Goal: Complete application form

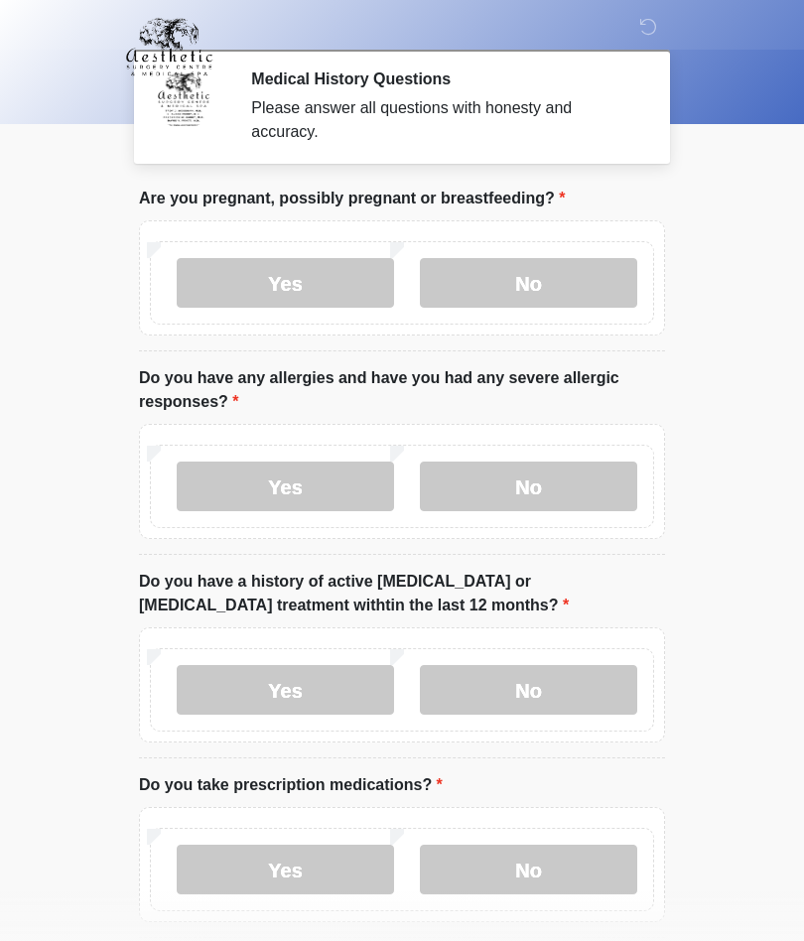
click at [280, 495] on label "Yes" at bounding box center [285, 487] width 217 height 50
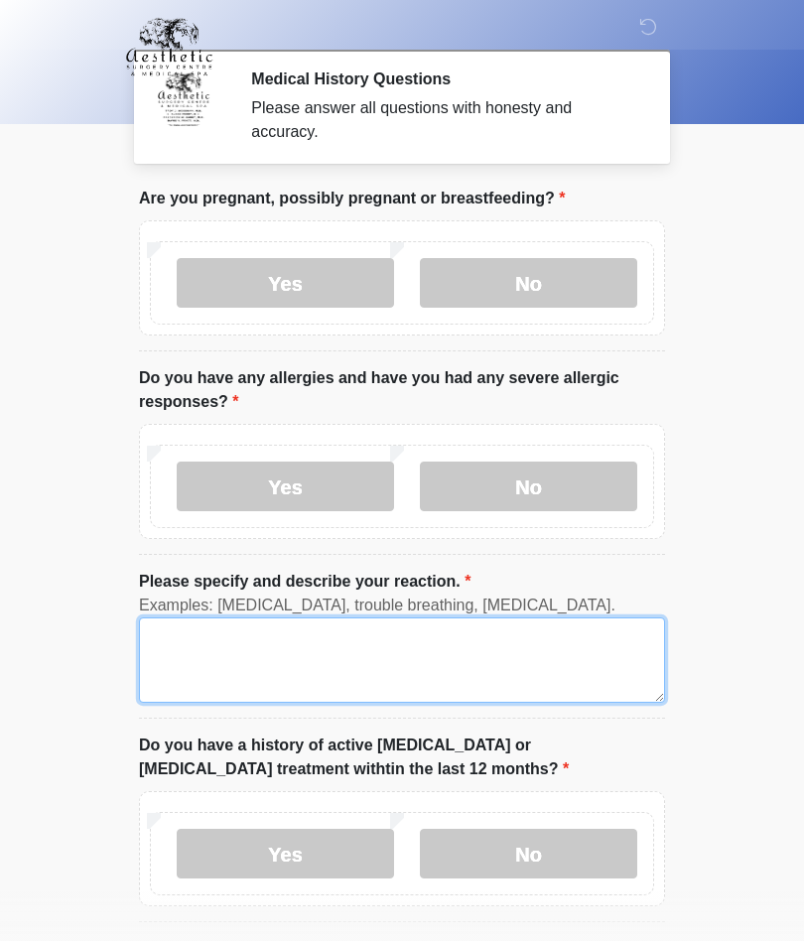
click at [237, 655] on textarea "Please specify and describe your reaction." at bounding box center [402, 659] width 526 height 85
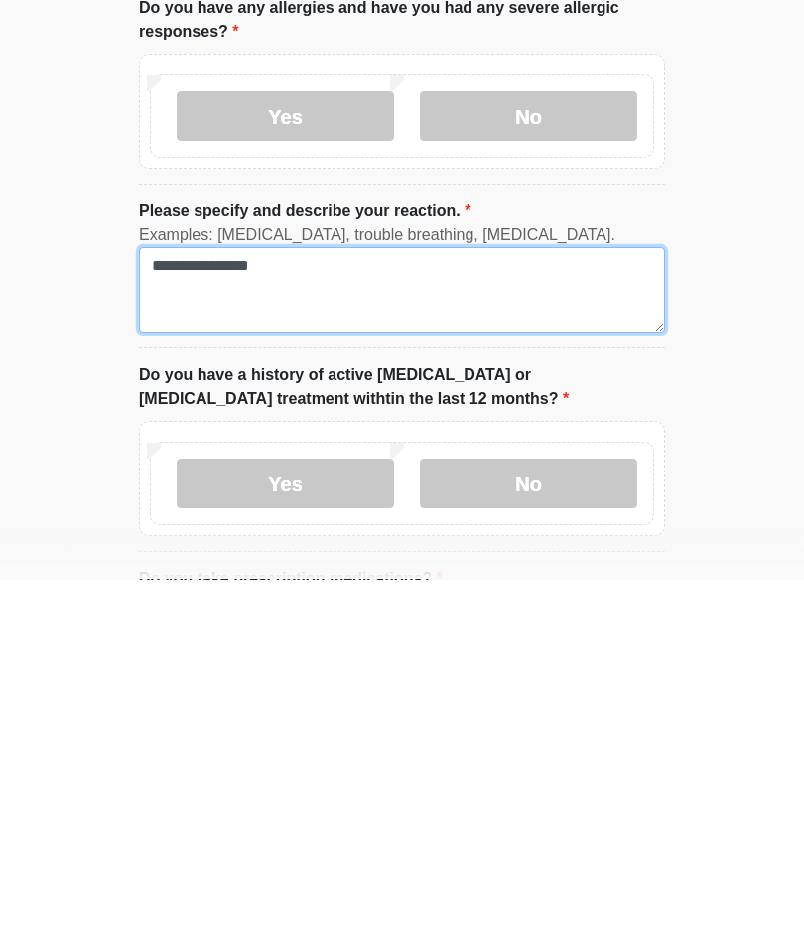
type textarea "**********"
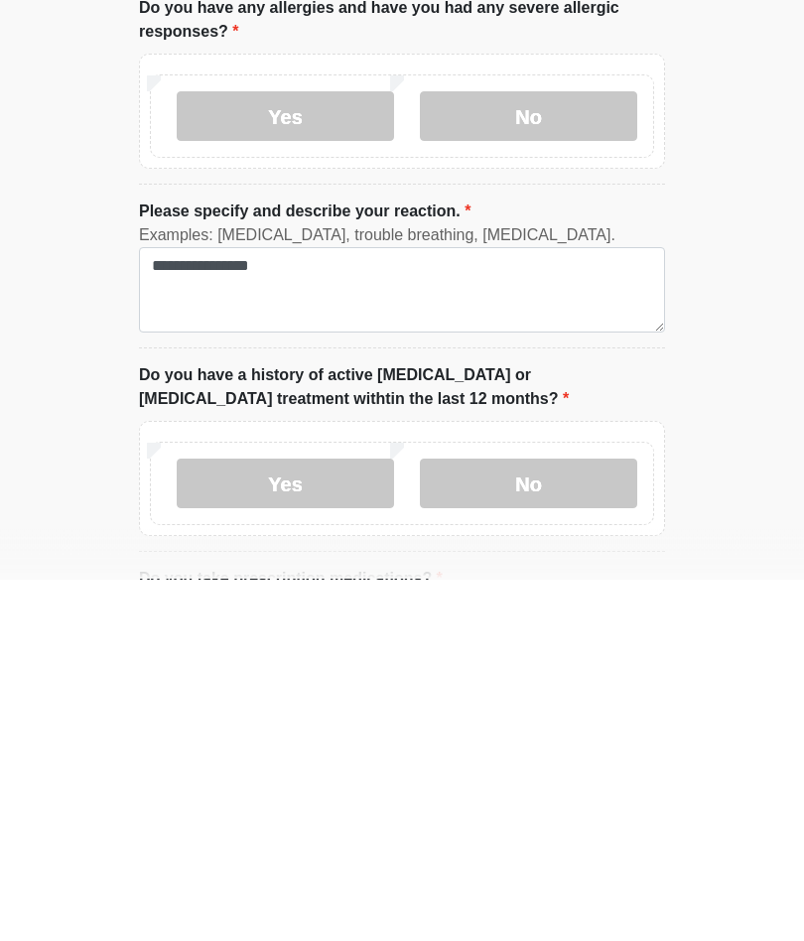
click at [523, 821] on label "No" at bounding box center [528, 846] width 217 height 50
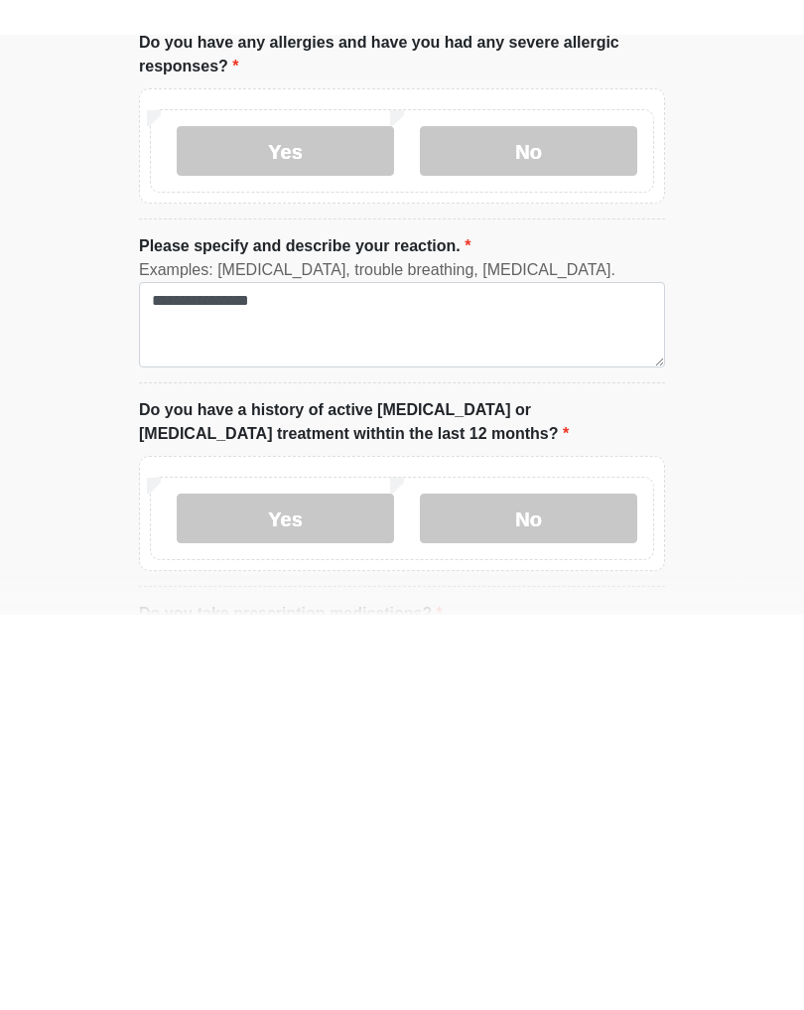
scroll to position [370, 0]
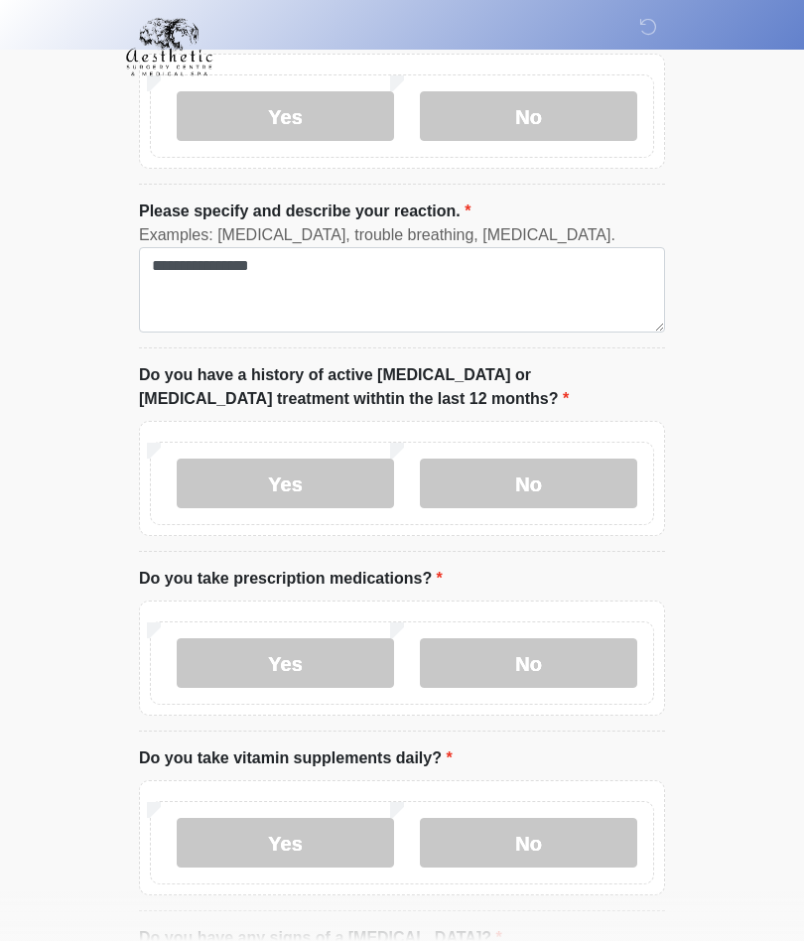
click at [309, 667] on label "Yes" at bounding box center [285, 663] width 217 height 50
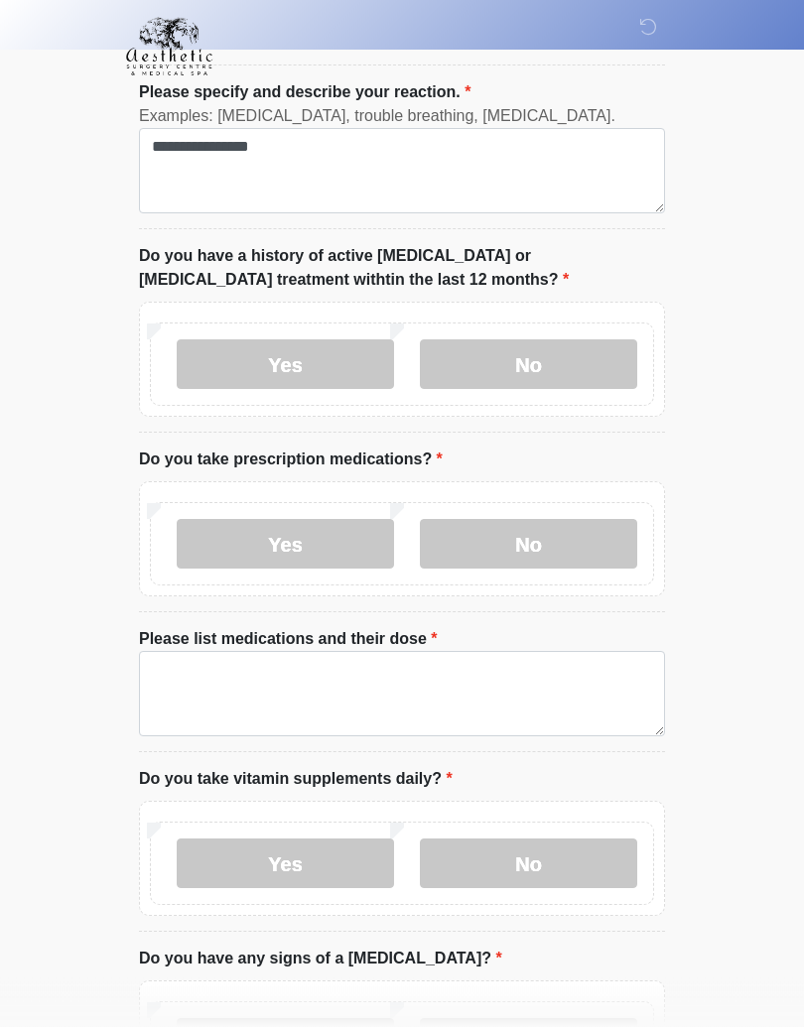
scroll to position [490, 0]
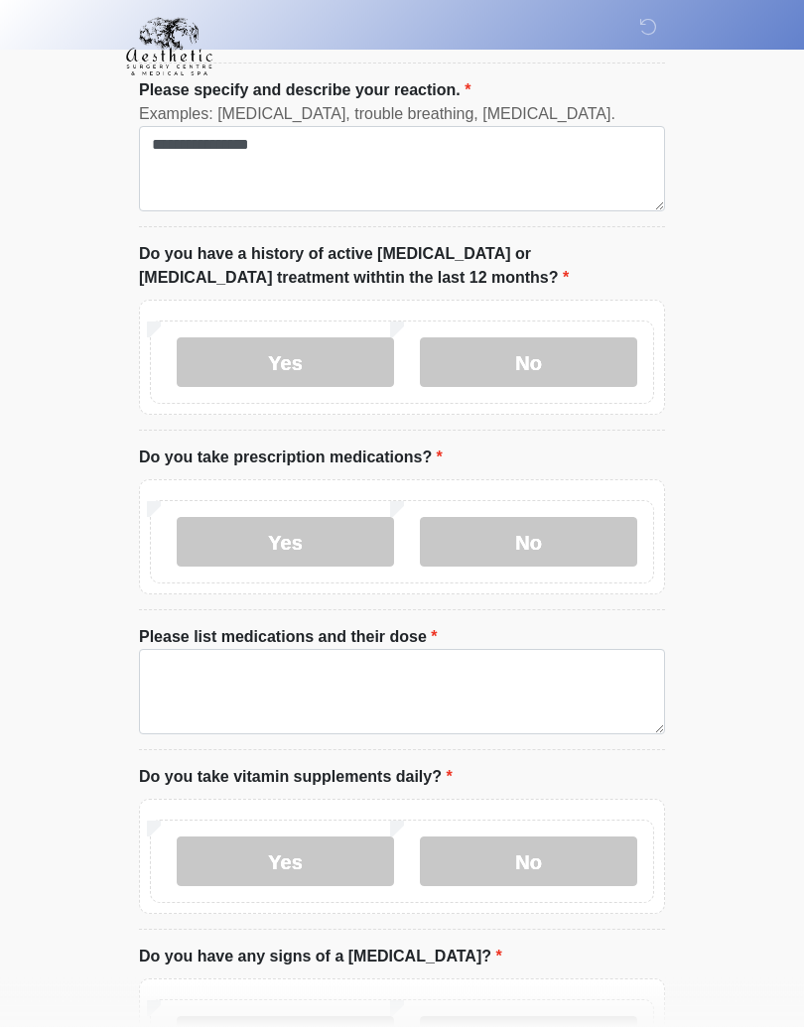
click at [328, 873] on label "Yes" at bounding box center [285, 863] width 217 height 50
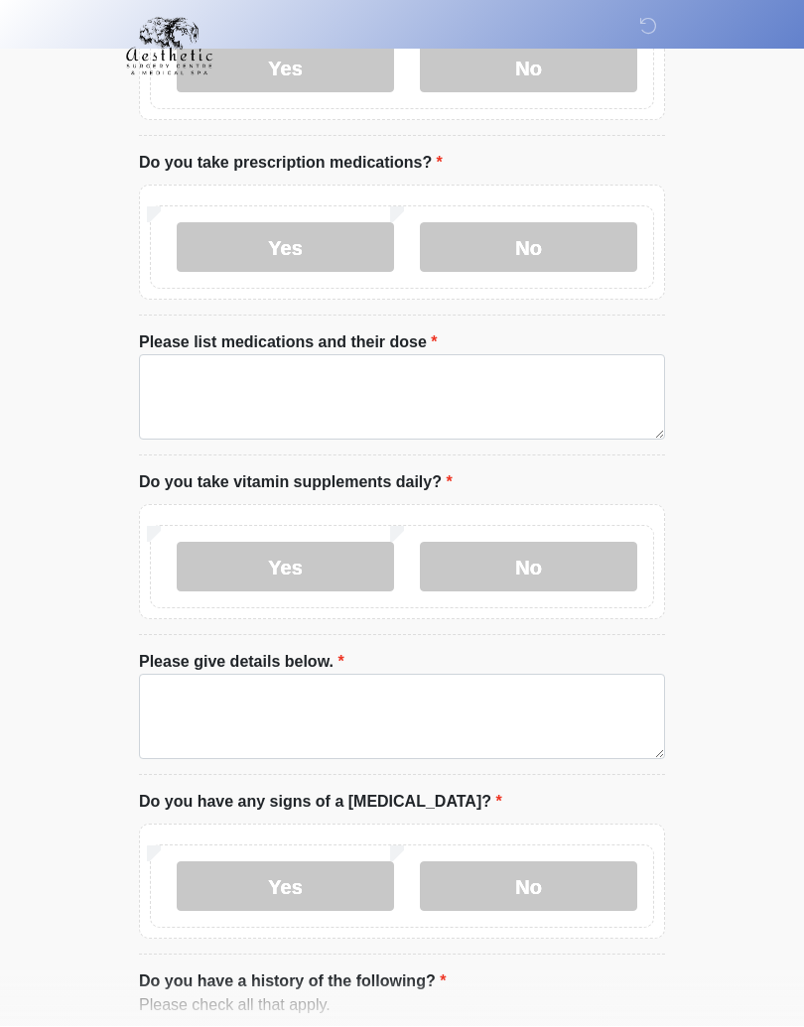
scroll to position [797, 0]
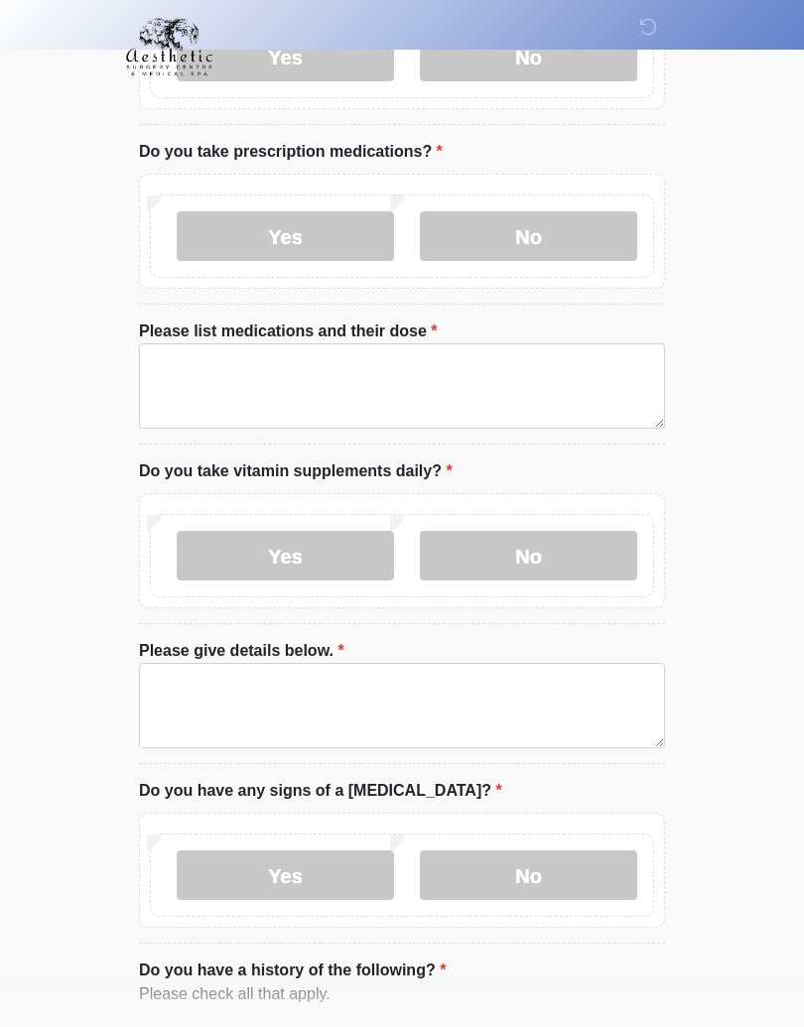
click at [545, 875] on label "No" at bounding box center [528, 876] width 217 height 50
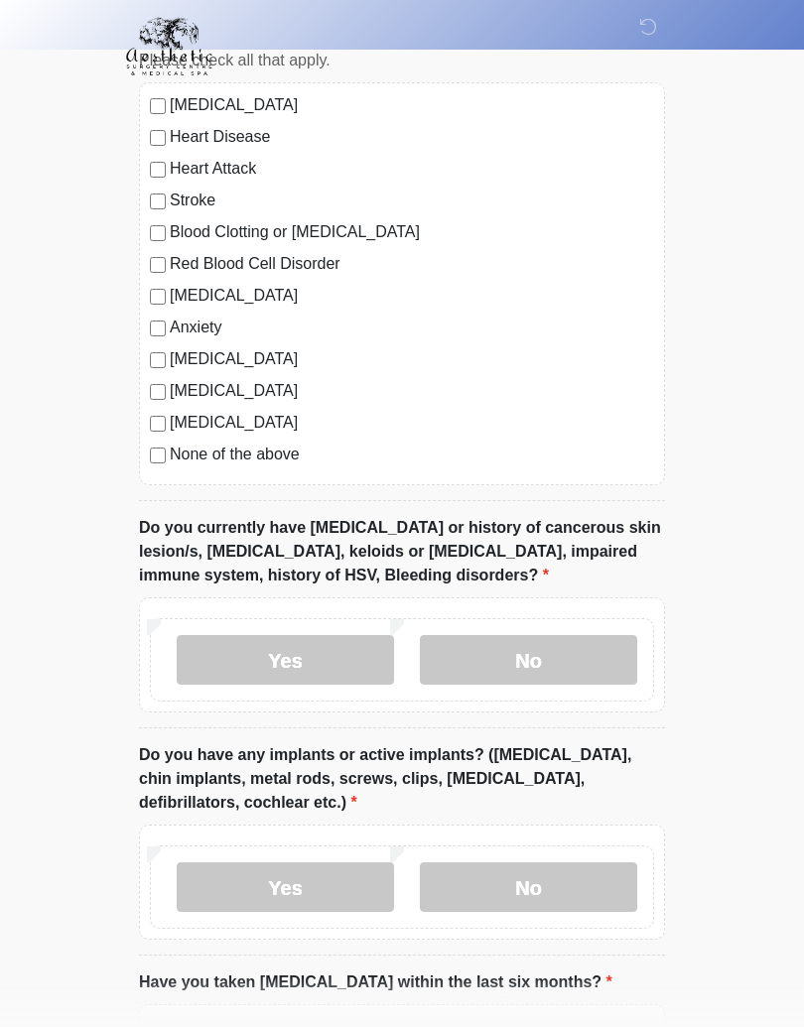
scroll to position [1751, 0]
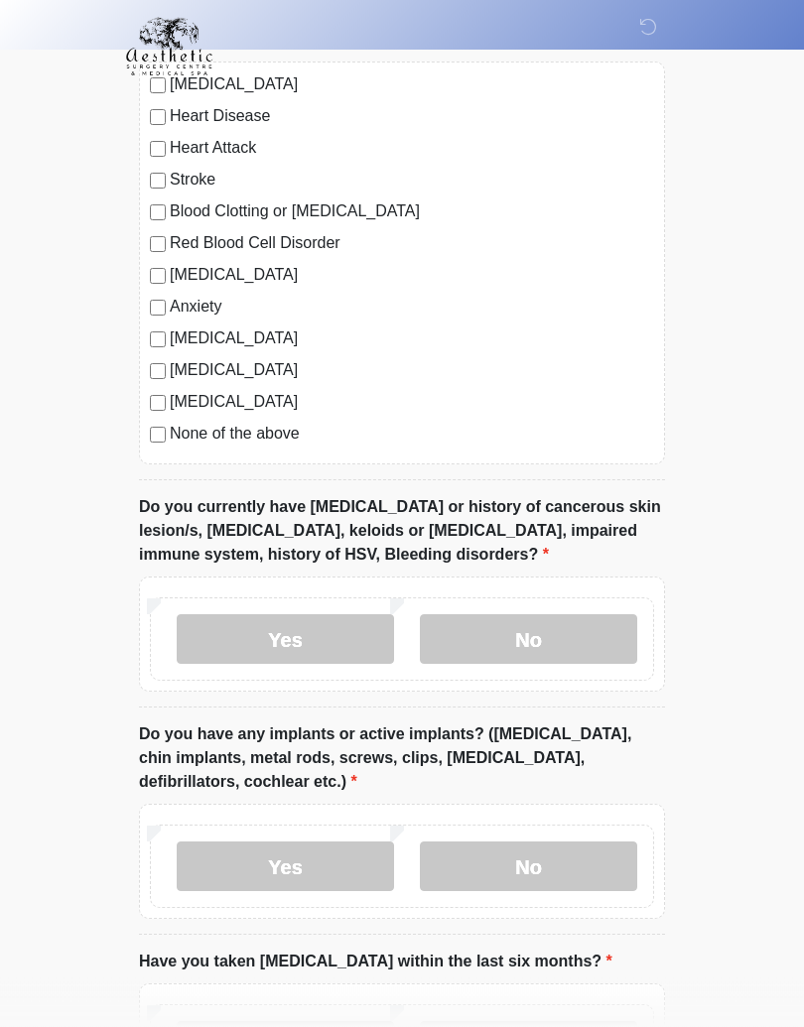
click at [547, 640] on label "No" at bounding box center [528, 640] width 217 height 50
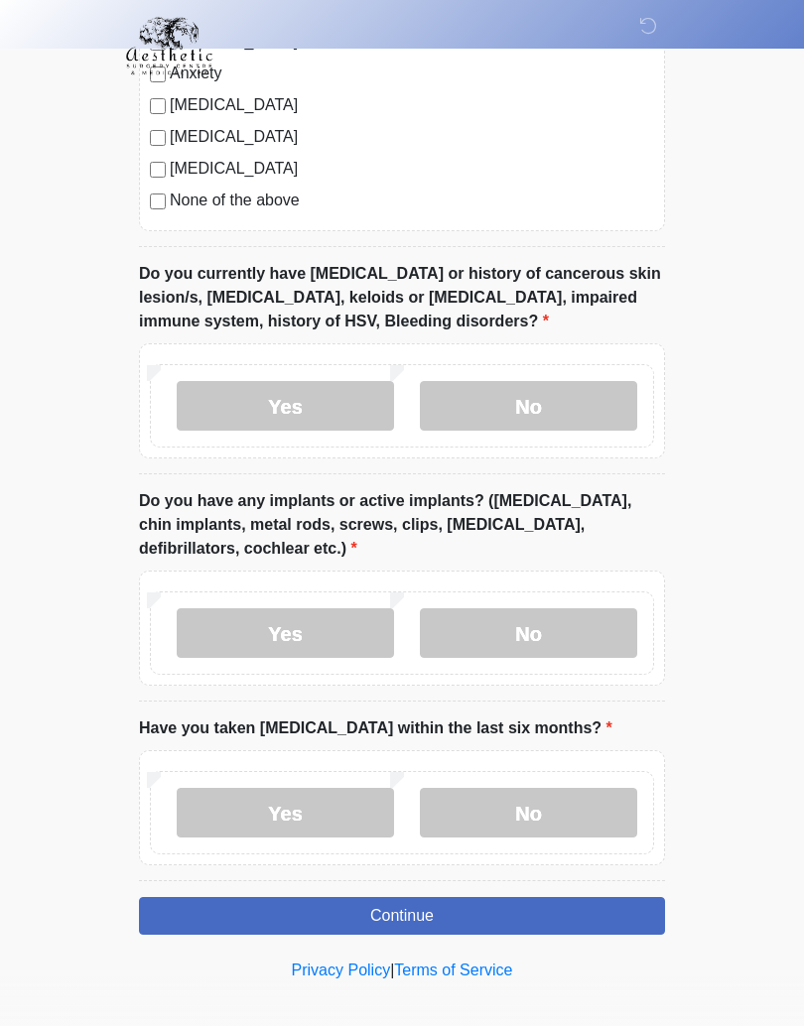
scroll to position [1990, 0]
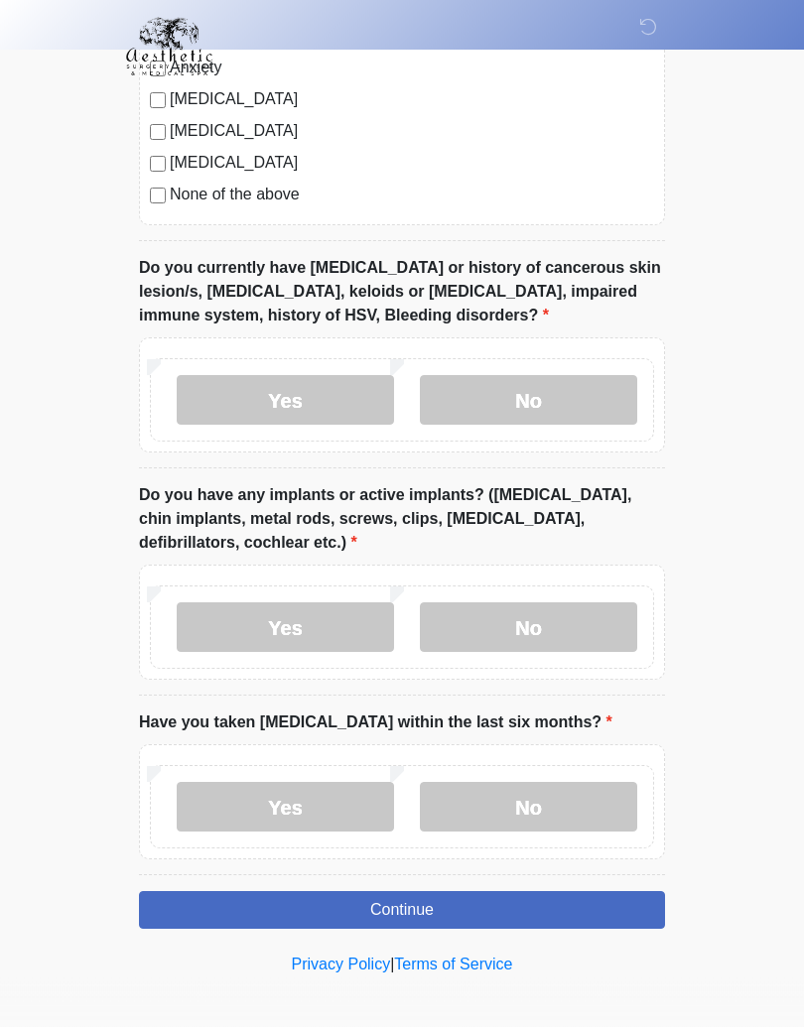
click at [539, 629] on label "No" at bounding box center [528, 629] width 217 height 50
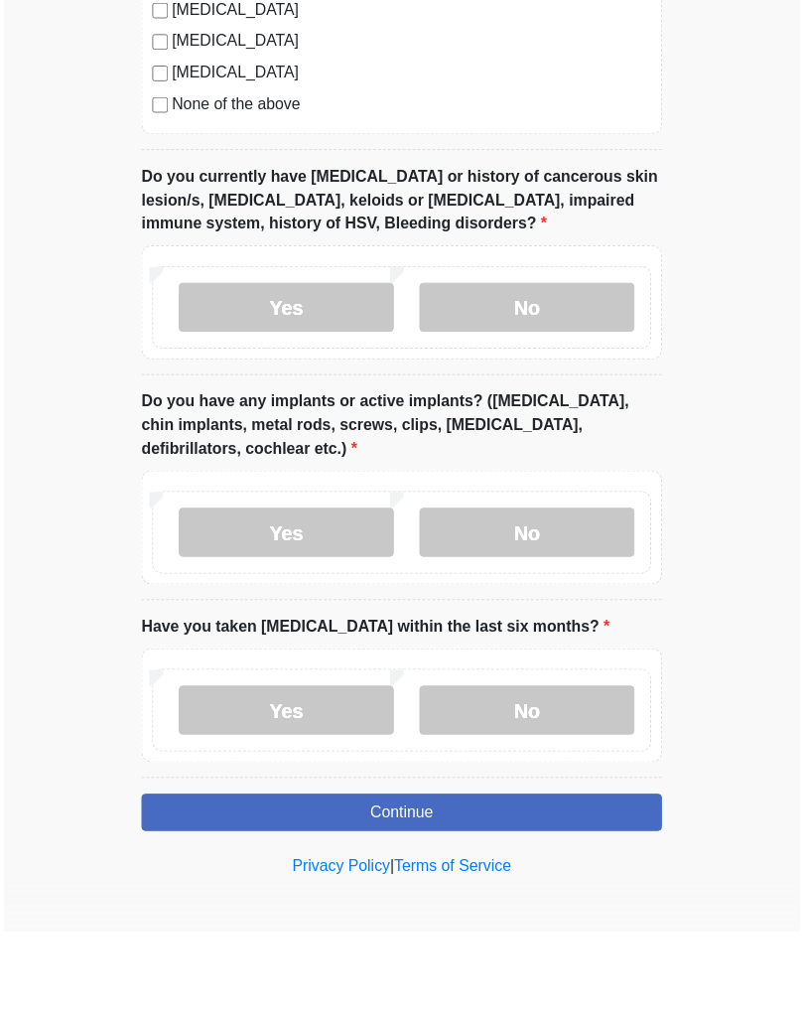
scroll to position [2005, 0]
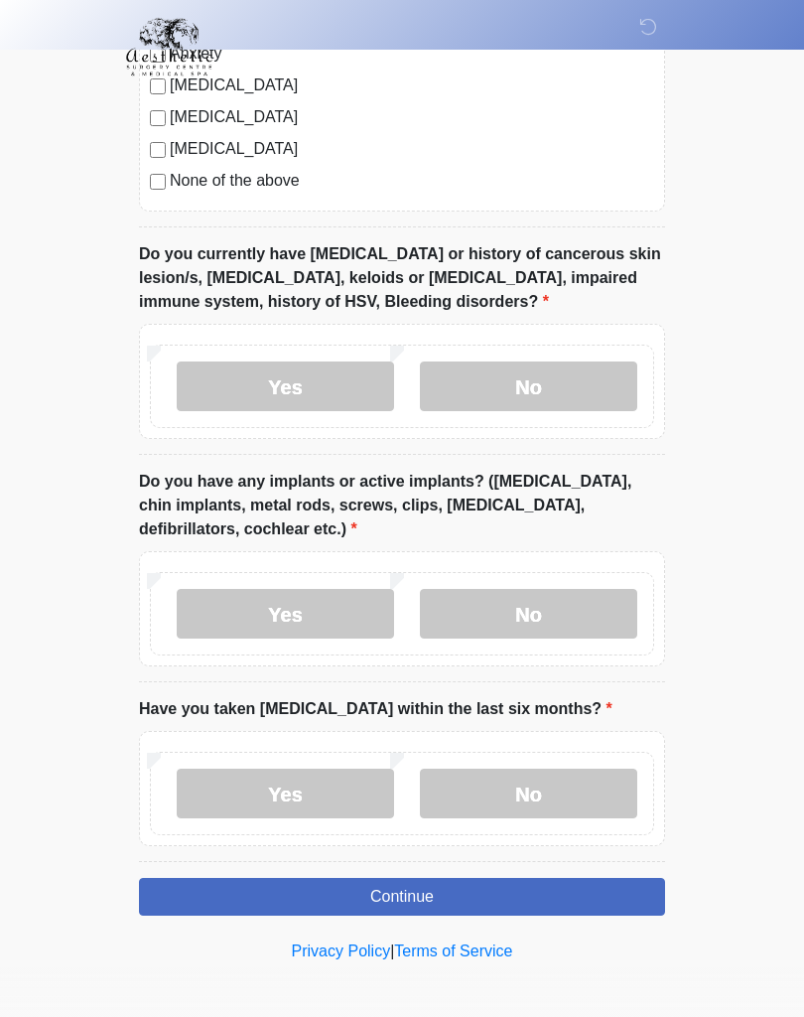
click at [535, 784] on label "No" at bounding box center [528, 793] width 217 height 50
click at [418, 893] on button "Continue" at bounding box center [402, 897] width 526 height 38
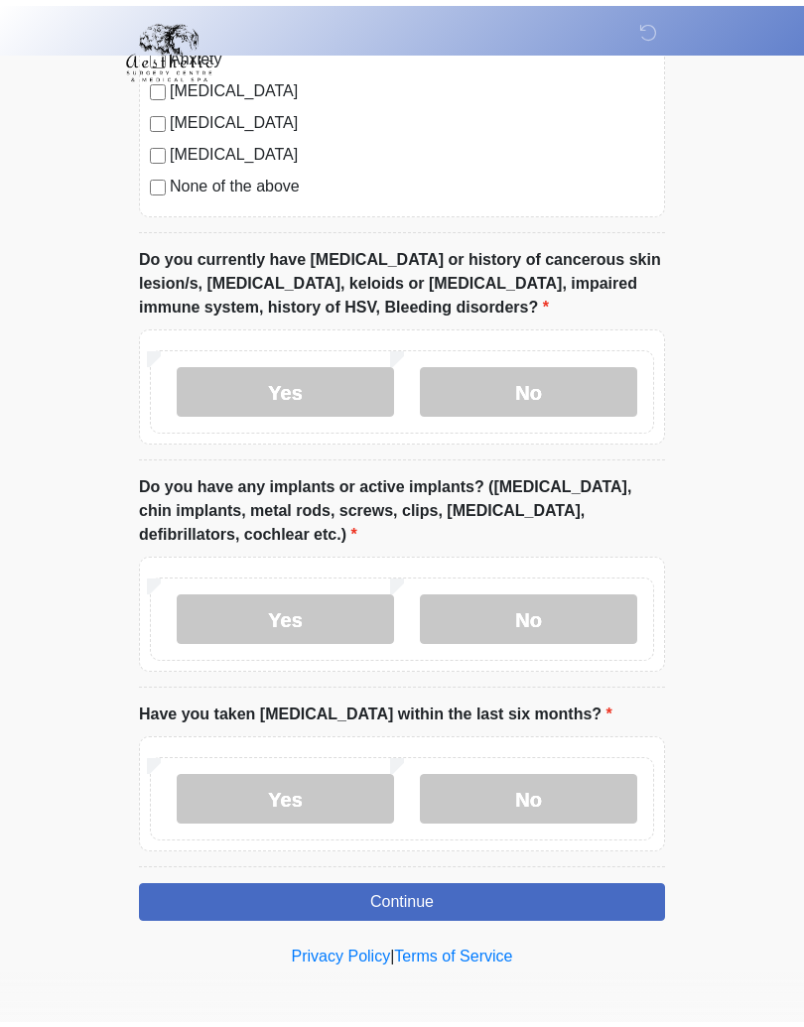
scroll to position [1034, 0]
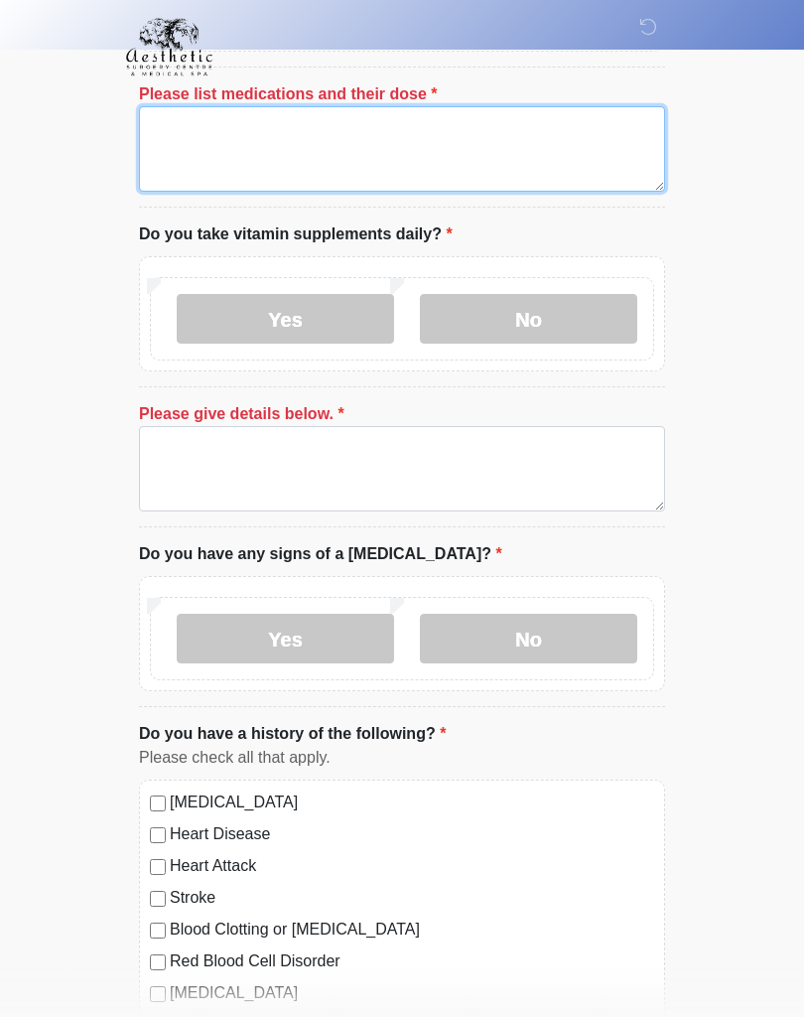
click at [235, 142] on textarea "Please list medications and their dose" at bounding box center [402, 148] width 526 height 85
type textarea "*******"
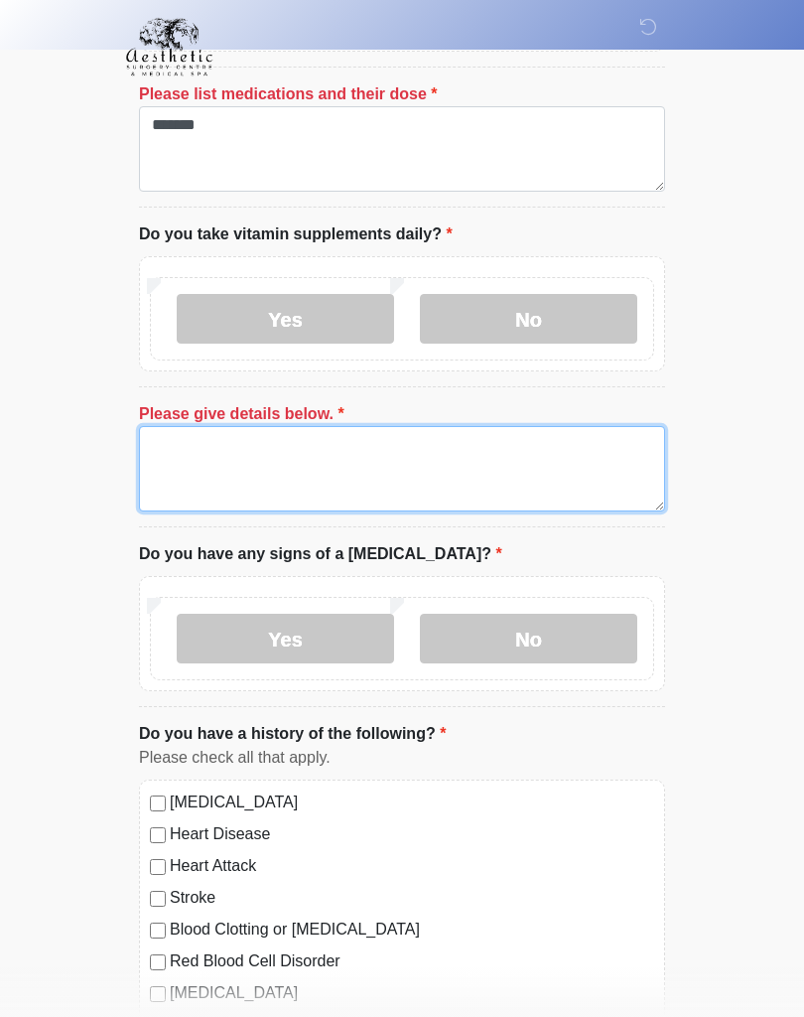
click at [301, 474] on textarea "Please give details below." at bounding box center [402, 468] width 526 height 85
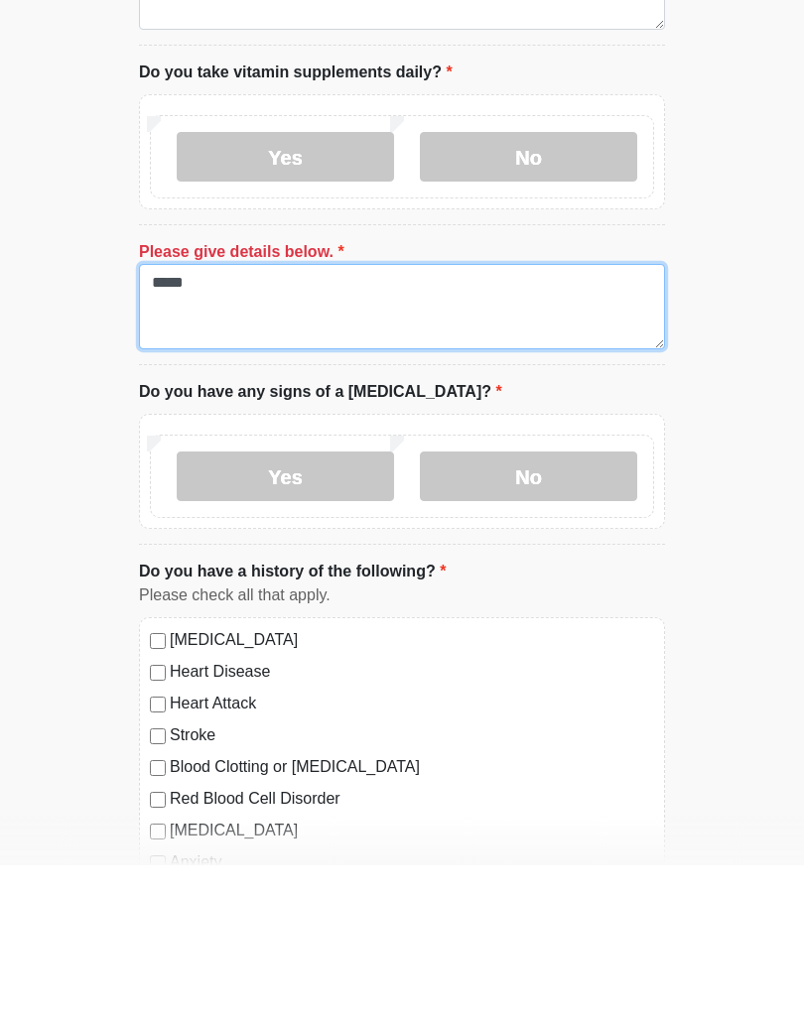
type textarea "*****"
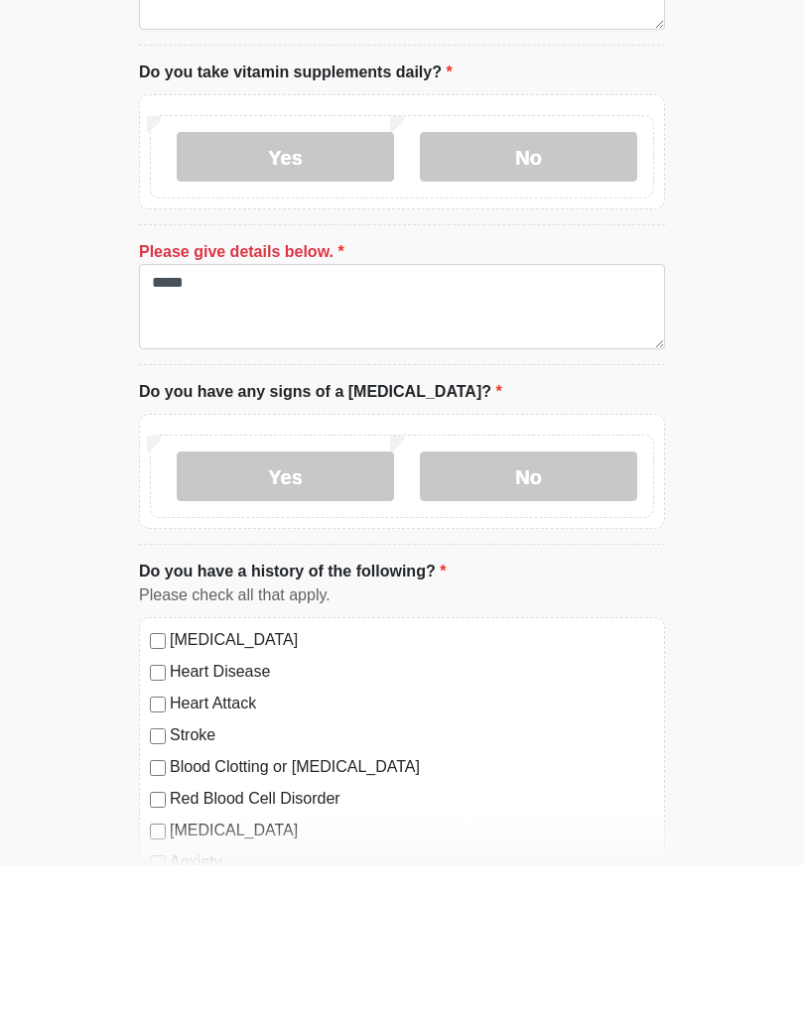
click at [273, 294] on label "Yes" at bounding box center [285, 319] width 217 height 50
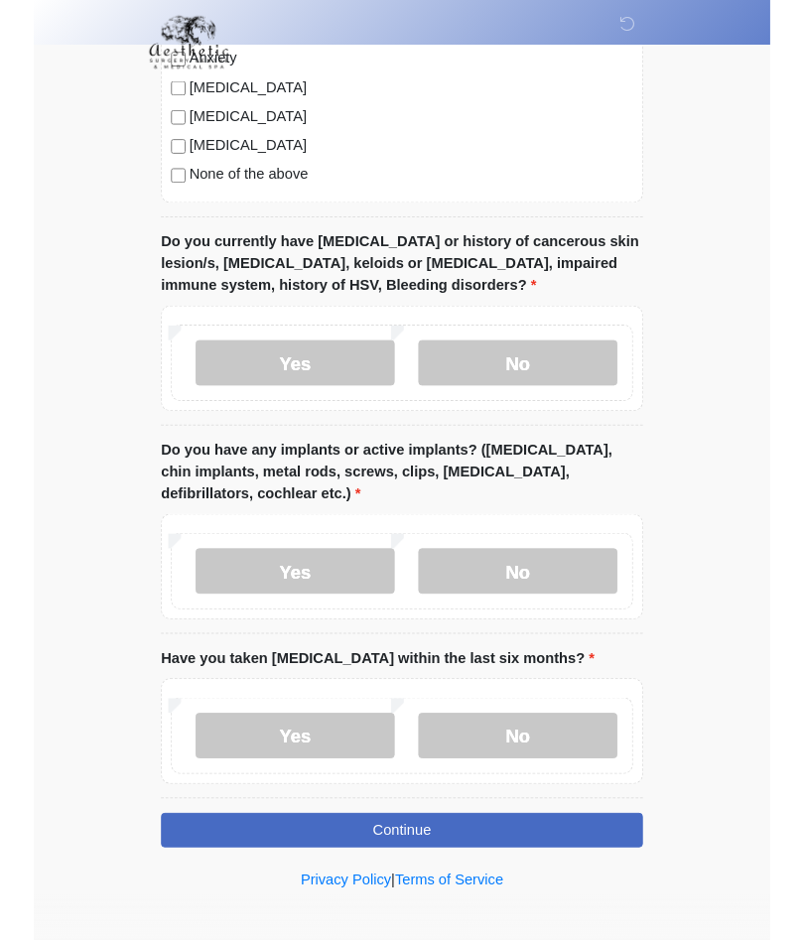
scroll to position [2081, 0]
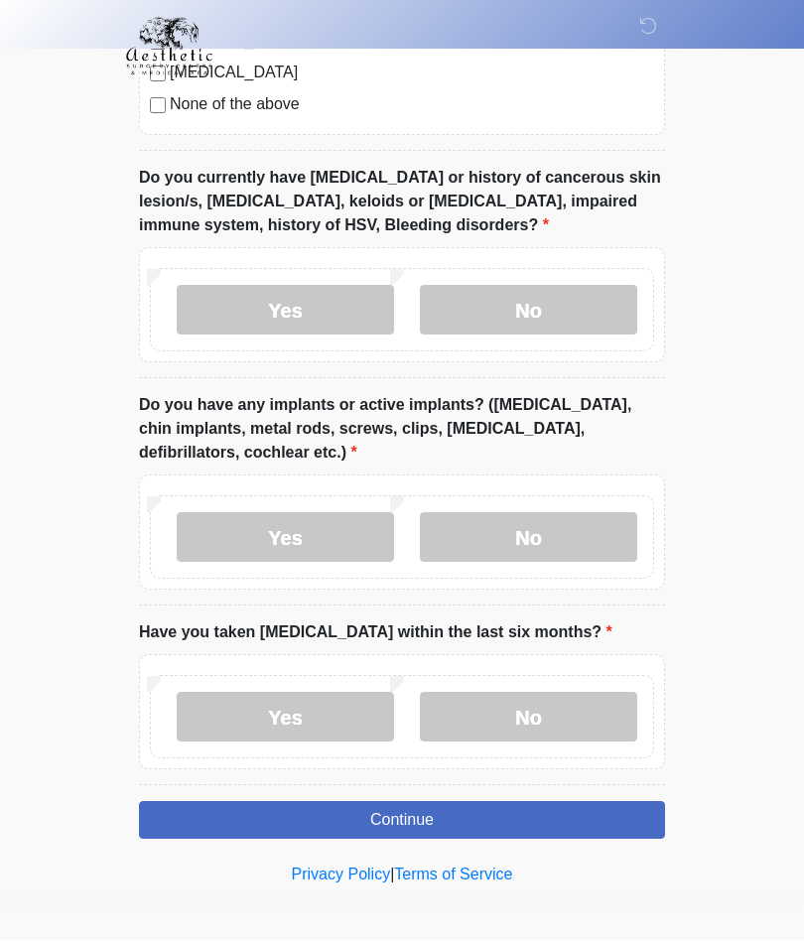
click at [398, 818] on button "Continue" at bounding box center [402, 821] width 526 height 38
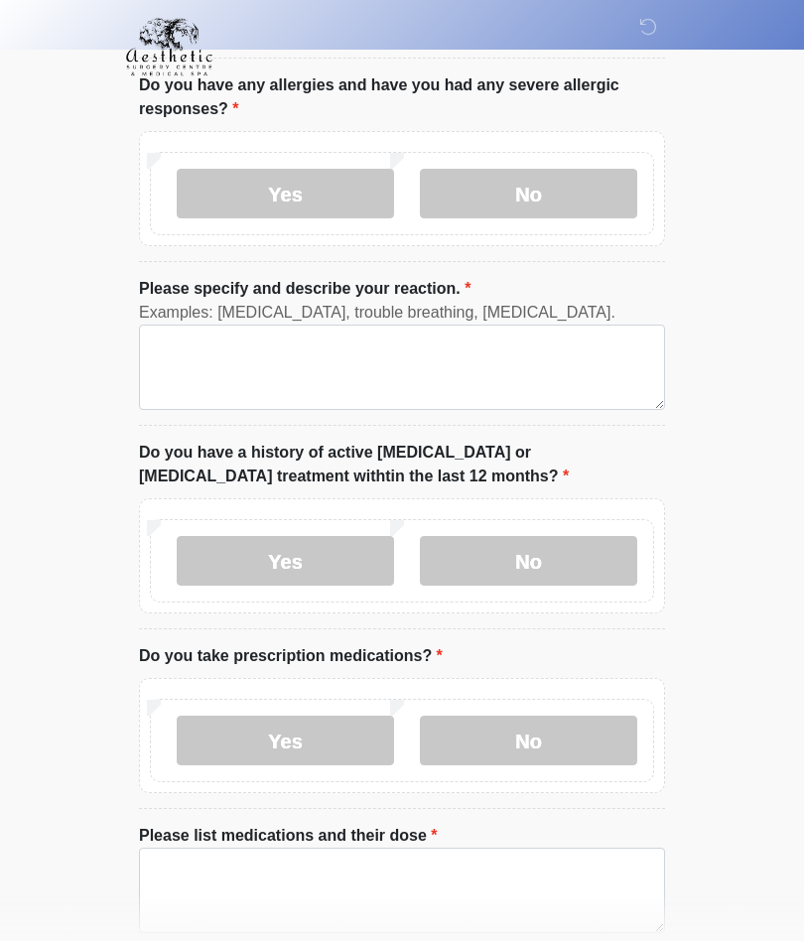
scroll to position [0, 0]
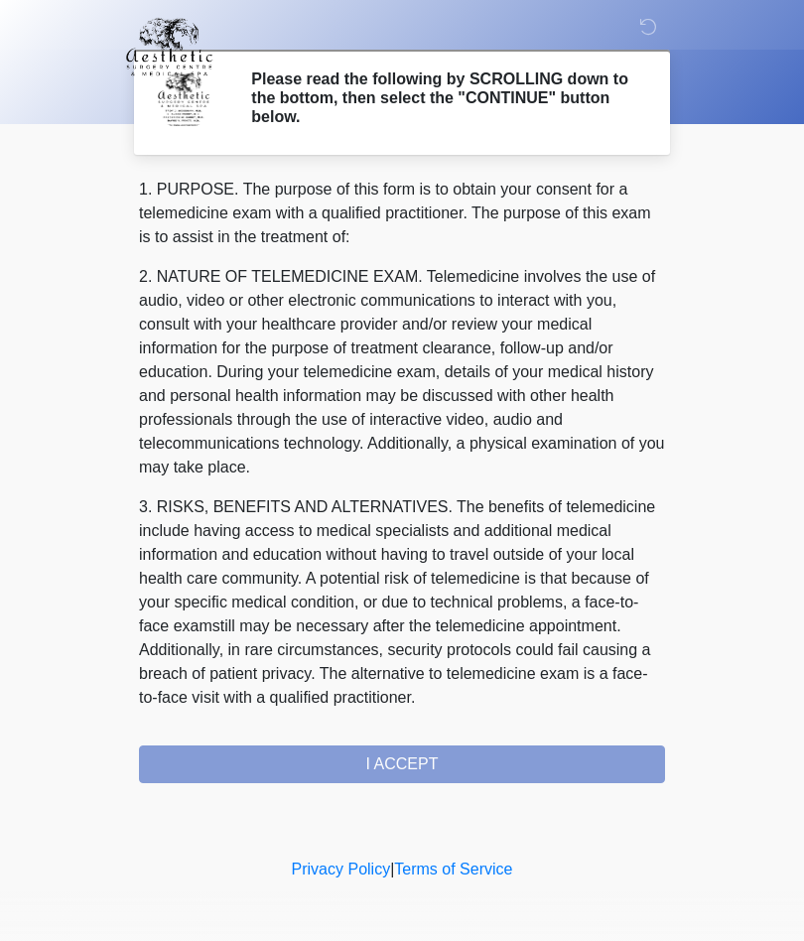
click at [411, 771] on div "1. PURPOSE. The purpose of this form is to obtain your consent for a telemedici…" at bounding box center [402, 481] width 526 height 606
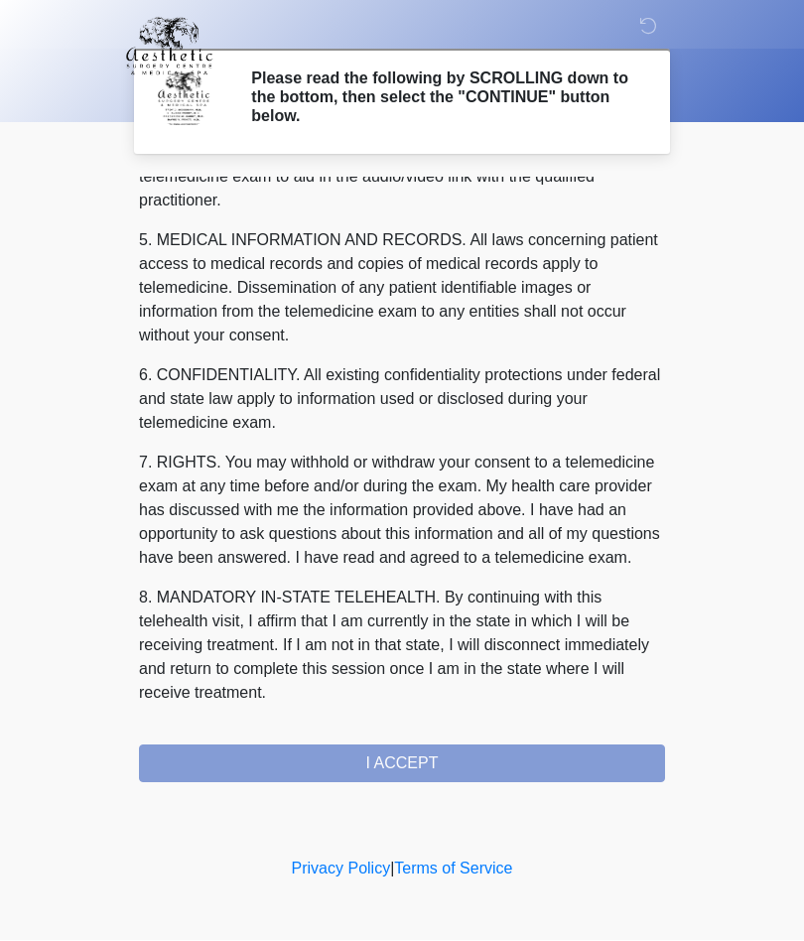
scroll to position [631, 0]
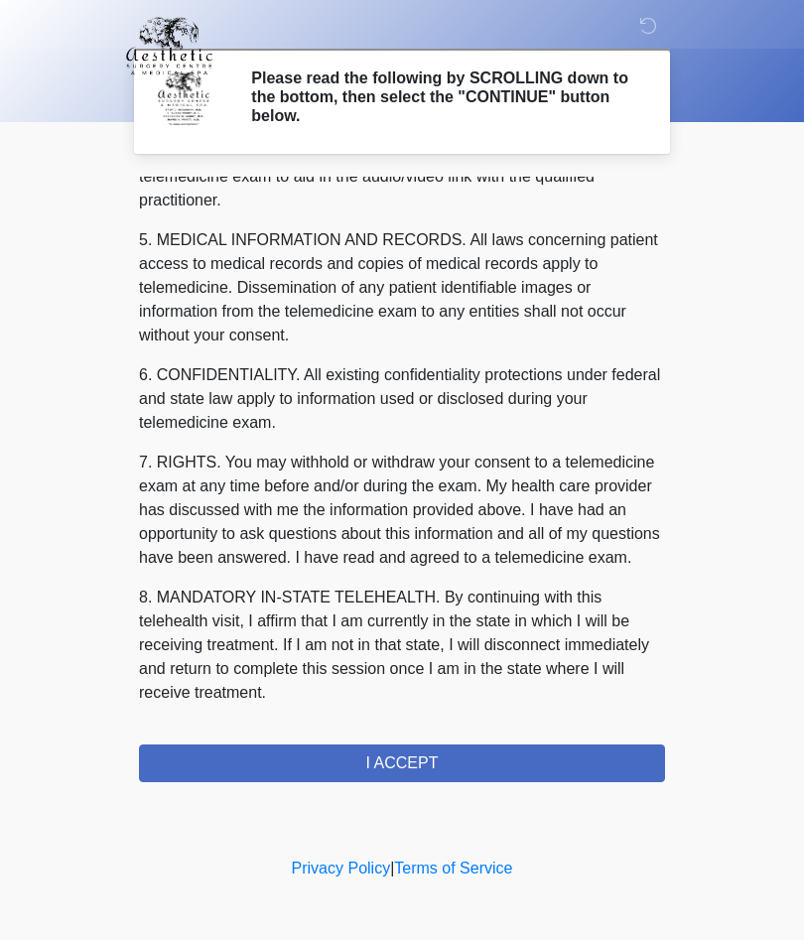
click at [402, 766] on button "I ACCEPT" at bounding box center [402, 765] width 526 height 38
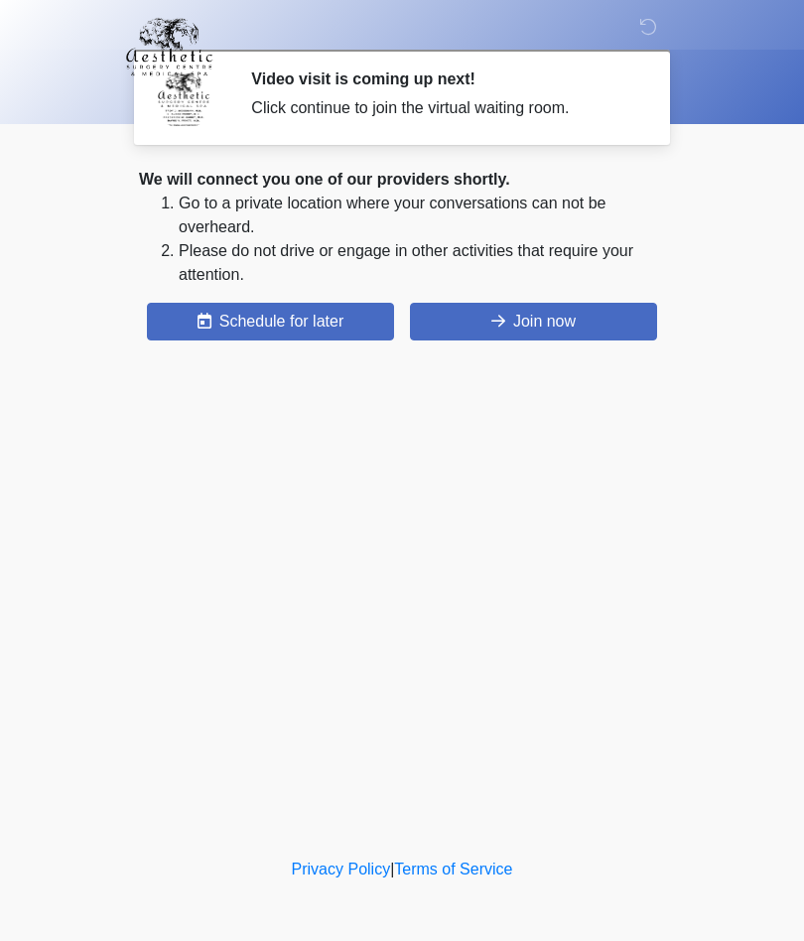
click at [526, 319] on button "Join now" at bounding box center [533, 322] width 247 height 38
